Goal: Transaction & Acquisition: Purchase product/service

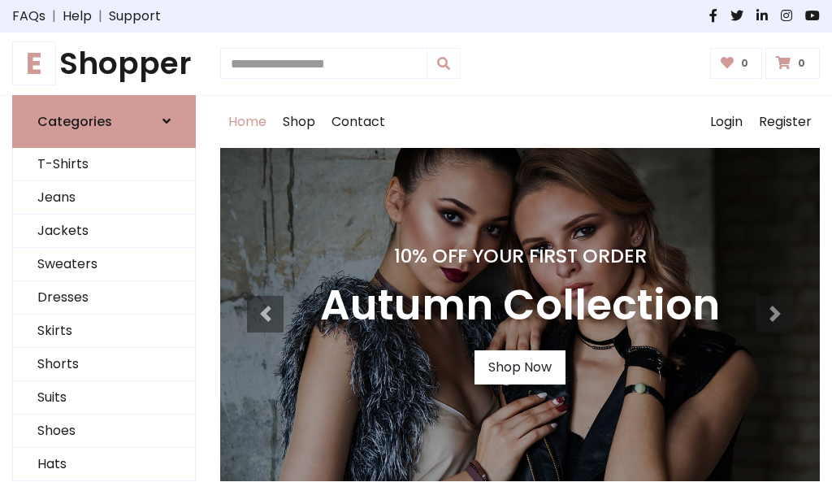
click at [416, 245] on h4 "10% Off Your First Order" at bounding box center [520, 256] width 400 height 23
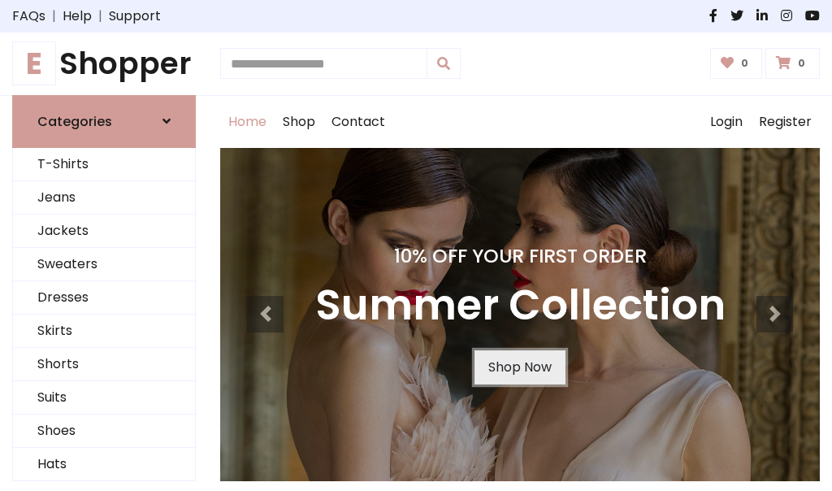
click at [519, 366] on link "Shop Now" at bounding box center [520, 367] width 91 height 34
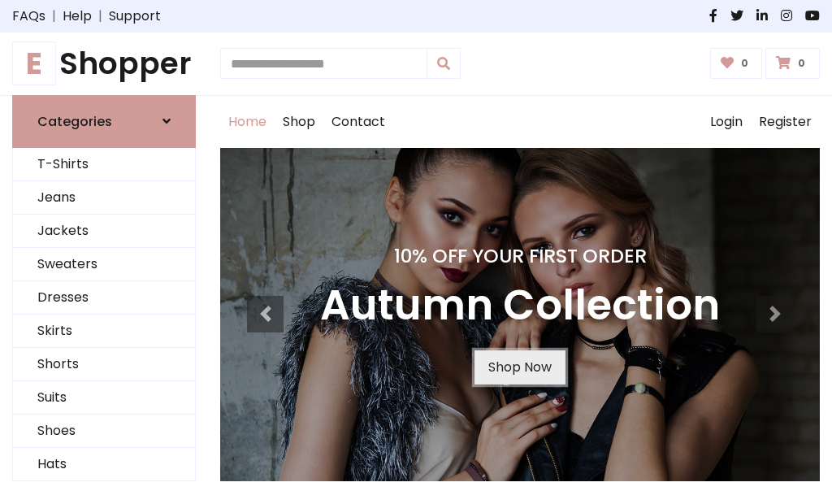
click at [519, 366] on link "Shop Now" at bounding box center [520, 367] width 91 height 34
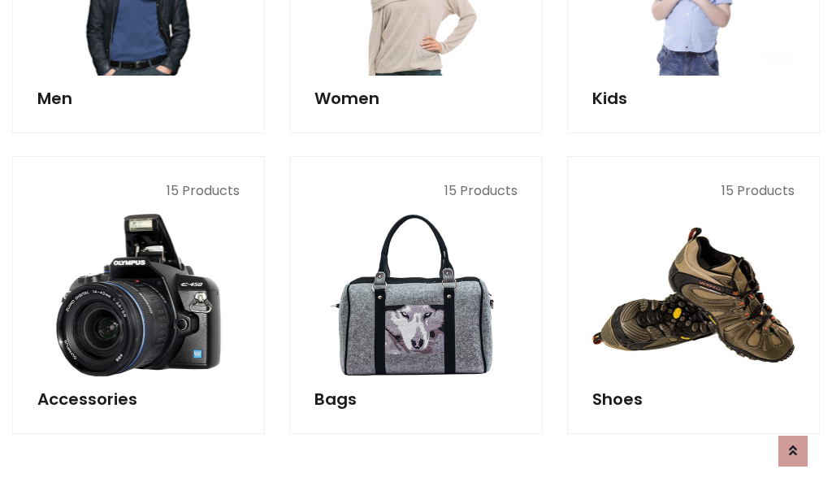
scroll to position [1620, 0]
